Goal: Task Accomplishment & Management: Complete application form

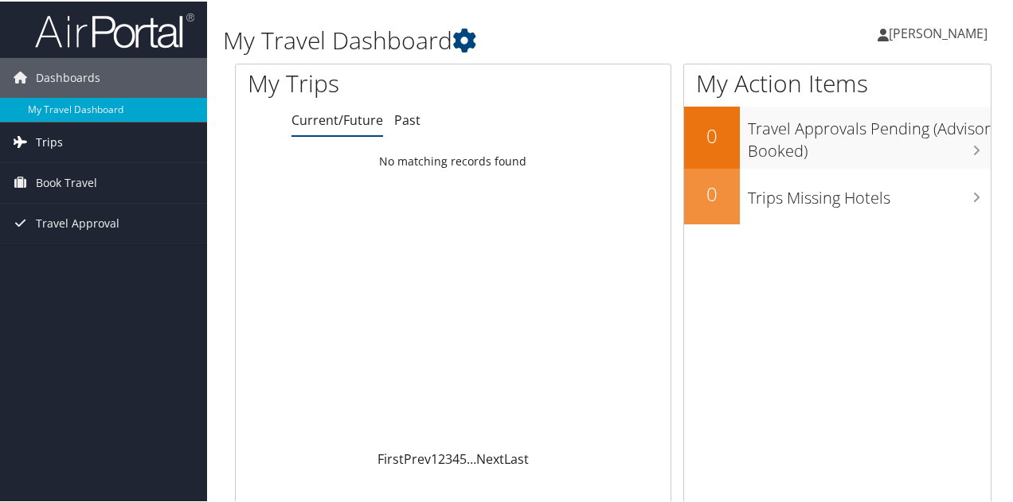
click at [46, 138] on span "Trips" at bounding box center [49, 141] width 27 height 40
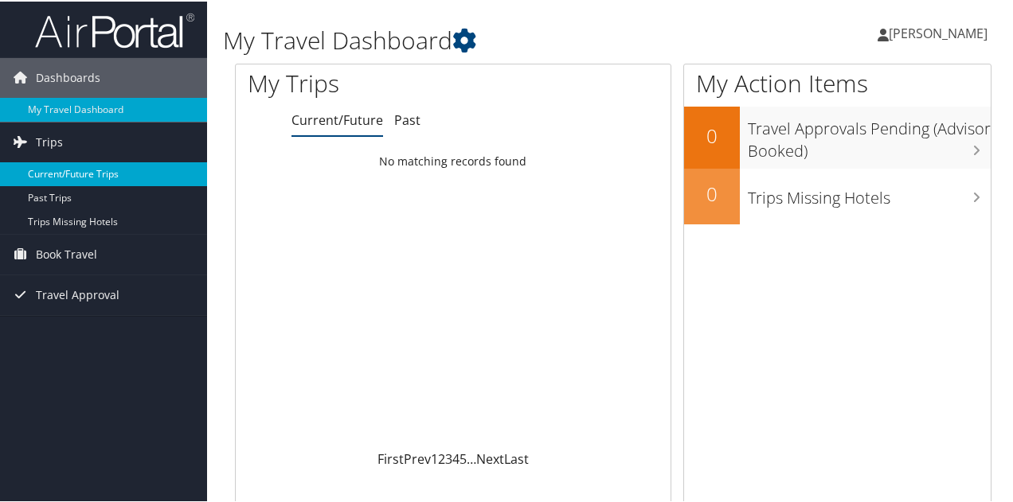
click at [92, 176] on link "Current/Future Trips" at bounding box center [103, 173] width 207 height 24
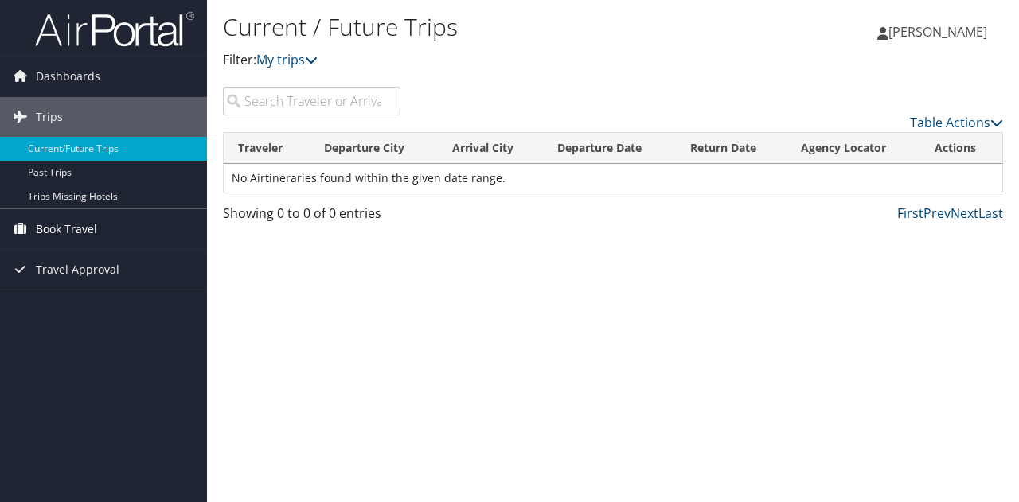
click at [79, 227] on span "Book Travel" at bounding box center [66, 229] width 61 height 40
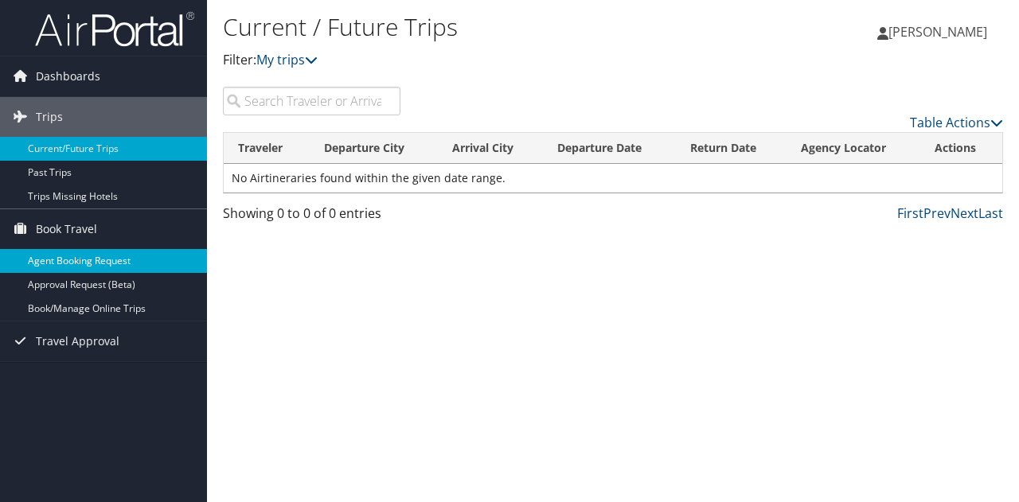
click at [123, 263] on link "Agent Booking Request" at bounding box center [103, 261] width 207 height 24
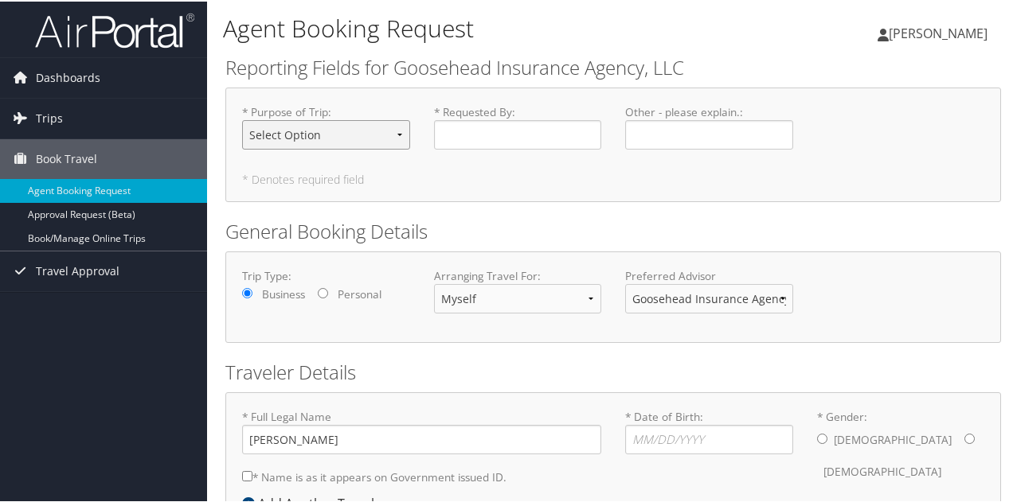
click at [390, 135] on select "Select Option Agency Site Visit - Support Campus Recruiting Visit Carrier Partn…" at bounding box center [326, 133] width 168 height 29
select select "Office Visit - Remote Employee"
click at [242, 119] on select "Select Option Agency Site Visit - Support Campus Recruiting Visit Carrier Partn…" at bounding box center [326, 133] width 168 height 29
click at [494, 136] on input "* Requested By : Required" at bounding box center [518, 133] width 168 height 29
